Goal: Task Accomplishment & Management: Use online tool/utility

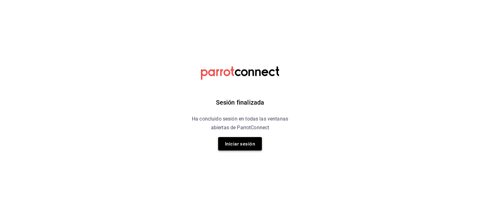
click at [235, 142] on font "Iniciar sesión" at bounding box center [240, 144] width 30 height 6
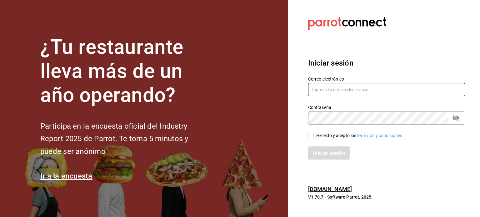
type input "[PERSON_NAME][EMAIL_ADDRESS][DOMAIN_NAME]"
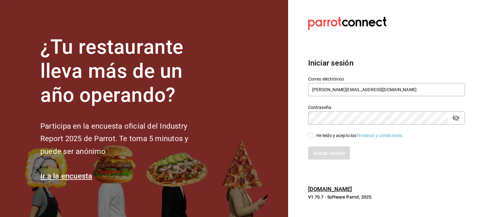
click at [311, 136] on input "He leído y acepto los Términos y condiciones." at bounding box center [311, 136] width 6 height 6
checkbox input "true"
click at [321, 153] on font "Iniciar sesión" at bounding box center [329, 153] width 32 height 6
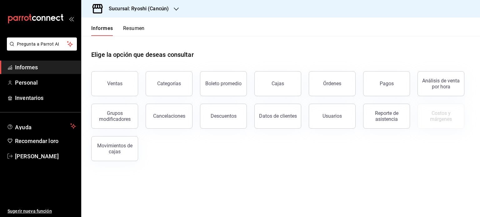
click at [168, 10] on font "Sucursal: Ryoshi (Cancún)" at bounding box center [139, 9] width 60 height 6
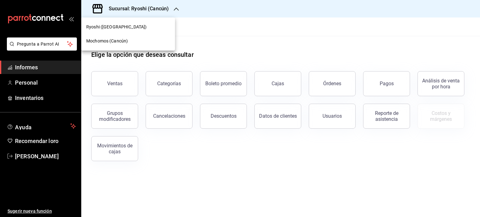
click at [120, 42] on font "Mochomos (Cancún)" at bounding box center [107, 40] width 42 height 5
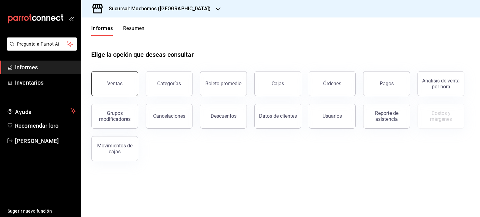
click at [122, 80] on button "Ventas" at bounding box center [114, 83] width 47 height 25
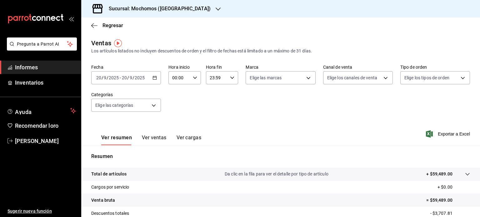
click at [154, 79] on icon "button" at bounding box center [154, 78] width 4 height 4
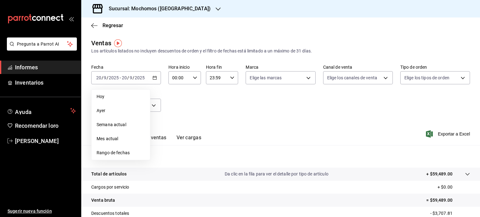
click at [265, 140] on div "Ver resumen Ver ventas Ver cargas Exportar a Excel" at bounding box center [280, 132] width 399 height 26
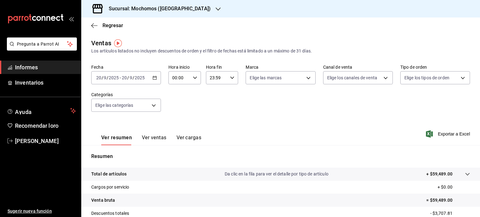
click at [154, 78] on icon "button" at bounding box center [154, 78] width 4 height 4
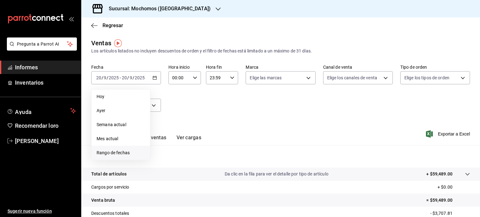
click at [115, 153] on font "Rango de fechas" at bounding box center [113, 152] width 33 height 5
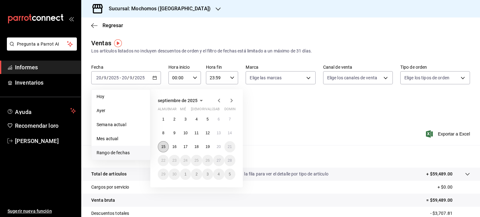
click at [162, 147] on font "15" at bounding box center [163, 147] width 4 height 4
click at [222, 146] on button "20" at bounding box center [218, 146] width 11 height 11
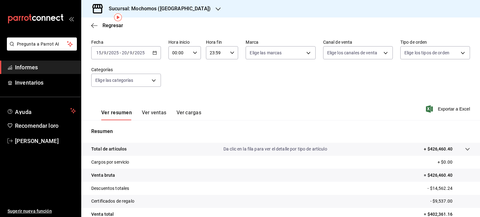
scroll to position [18, 0]
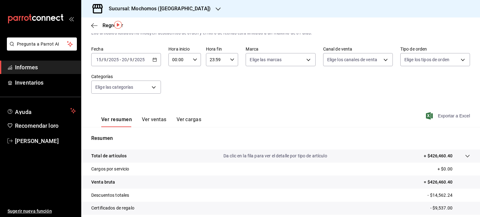
click at [445, 117] on font "Exportar a Excel" at bounding box center [454, 115] width 32 height 5
click at [225, 90] on div "Fecha [DATE] [DATE] - [DATE] [DATE] Hora inicio 00:00 Hora inicio Hora fin 23:5…" at bounding box center [280, 73] width 379 height 55
click at [169, 8] on font "Sucursal: Mochomos ([GEOGRAPHIC_DATA])" at bounding box center [160, 9] width 102 height 6
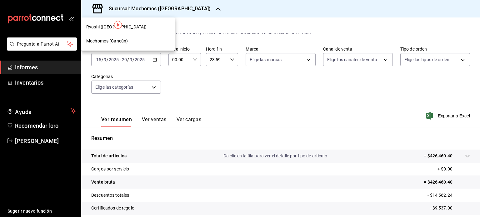
click at [150, 29] on div "Ryoshi ([GEOGRAPHIC_DATA])" at bounding box center [128, 27] width 84 height 7
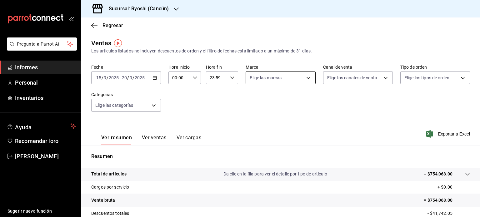
click at [308, 80] on body "Pregunta a Parrot AI Informes Personal Inventarios Ayuda Recomendar loro [PERSO…" at bounding box center [240, 108] width 480 height 217
click at [276, 103] on font "Ver todas" at bounding box center [270, 101] width 19 height 5
type input "26ca50e5-a845-484f-a54e-8a4432b79f59,e80bf875-3c9c-4ad9-8c6a-14c8262011fc"
checkbox input "true"
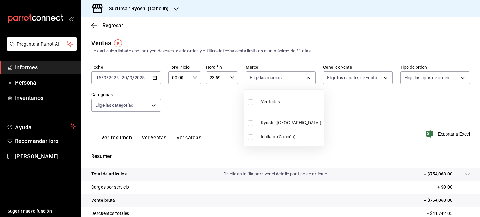
checkbox input "true"
click at [339, 112] on div at bounding box center [240, 108] width 480 height 217
click at [155, 80] on icon "button" at bounding box center [154, 78] width 4 height 4
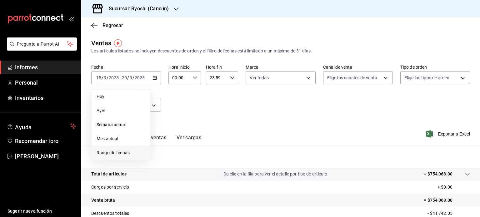
click at [128, 152] on font "Rango de fechas" at bounding box center [113, 152] width 33 height 5
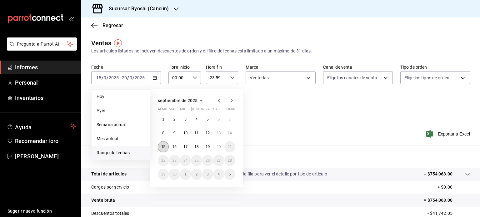
click at [160, 147] on button "15" at bounding box center [163, 146] width 11 height 11
click at [221, 147] on button "20" at bounding box center [218, 146] width 11 height 11
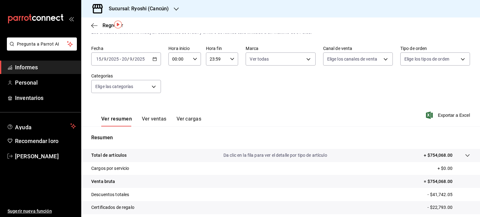
scroll to position [19, 0]
click at [450, 117] on font "Exportar a Excel" at bounding box center [454, 115] width 32 height 5
